Goal: Browse casually: Explore the website without a specific task or goal

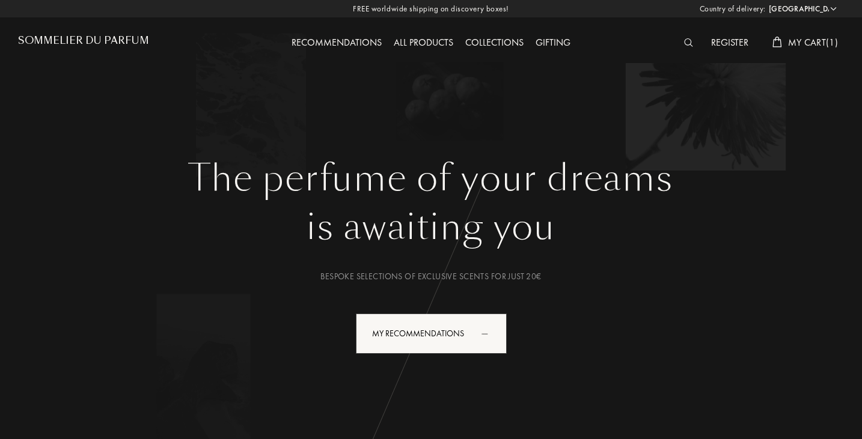
select select "IT"
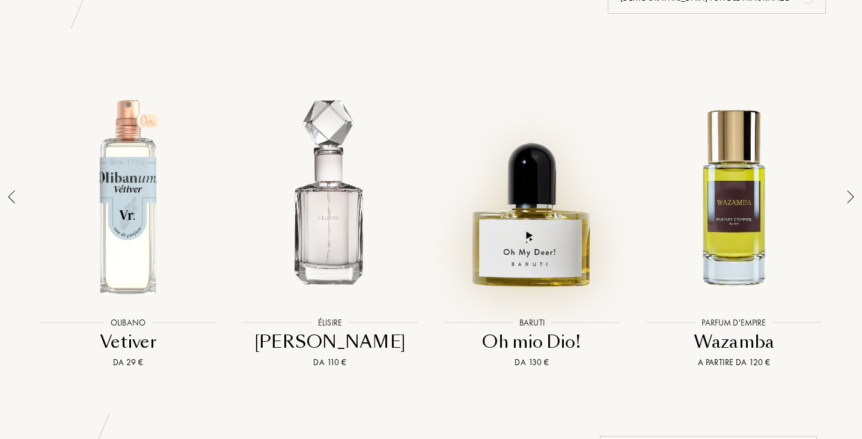
scroll to position [902, 0]
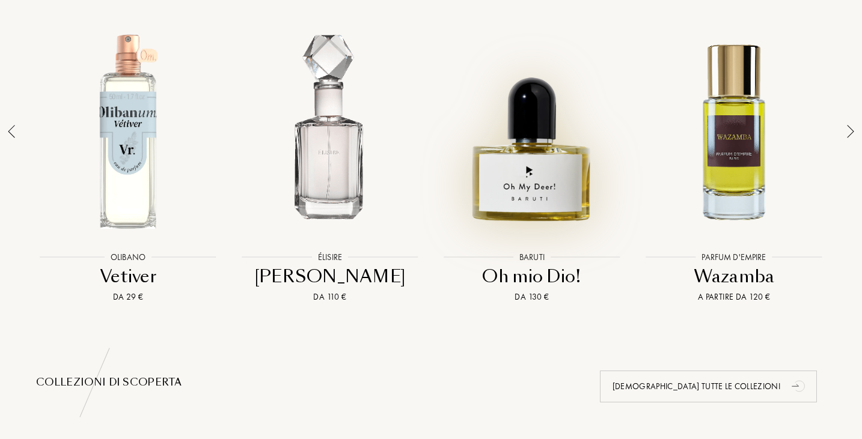
click at [541, 186] on div at bounding box center [532, 131] width 196 height 222
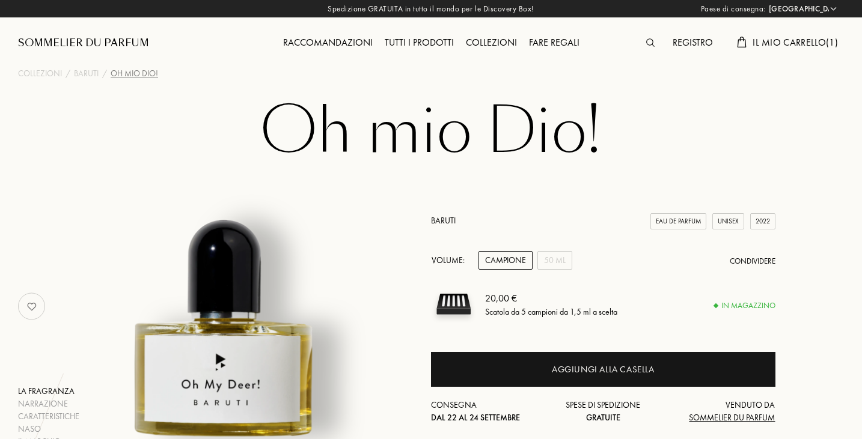
select select "IT"
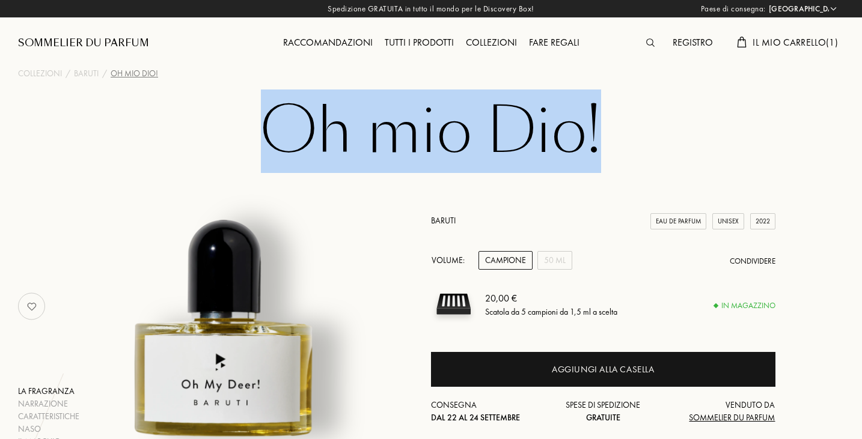
drag, startPoint x: 641, startPoint y: 122, endPoint x: 278, endPoint y: 136, distance: 363.3
click at [278, 136] on h1 "Oh mio Dio!" at bounding box center [430, 132] width 601 height 66
copy font "Oh mio Dio!"
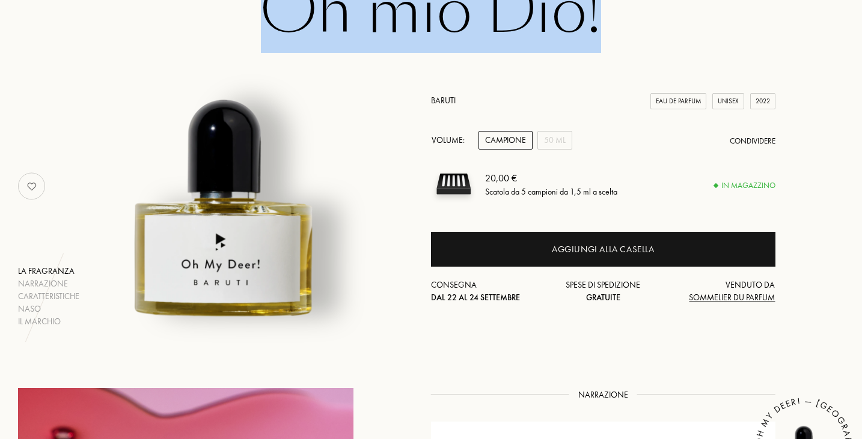
click at [213, 236] on img at bounding box center [224, 180] width 296 height 296
click at [124, 34] on img at bounding box center [224, 180] width 296 height 296
click at [129, 50] on img at bounding box center [224, 180] width 296 height 296
